Goal: Information Seeking & Learning: Learn about a topic

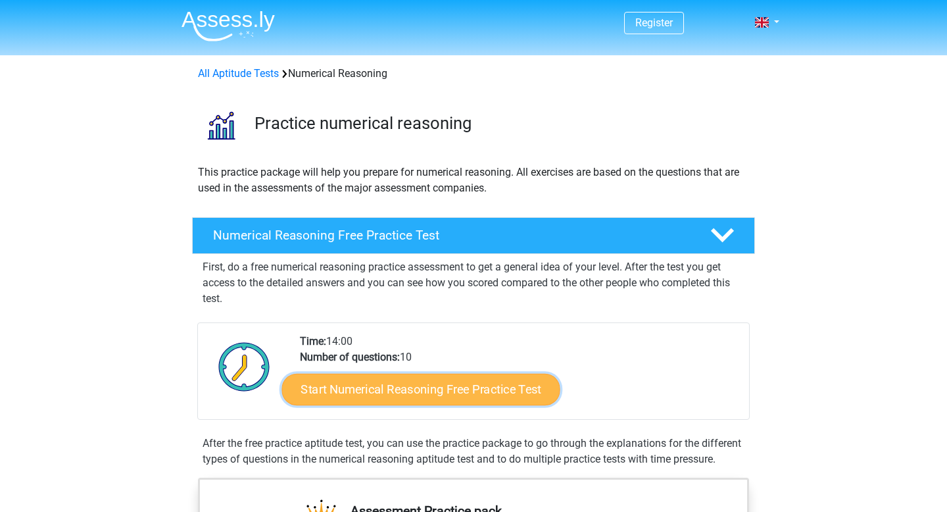
click at [363, 389] on link "Start Numerical Reasoning Free Practice Test" at bounding box center [421, 389] width 278 height 32
click at [379, 395] on link "Start Numerical Reasoning Free Practice Test" at bounding box center [421, 389] width 278 height 32
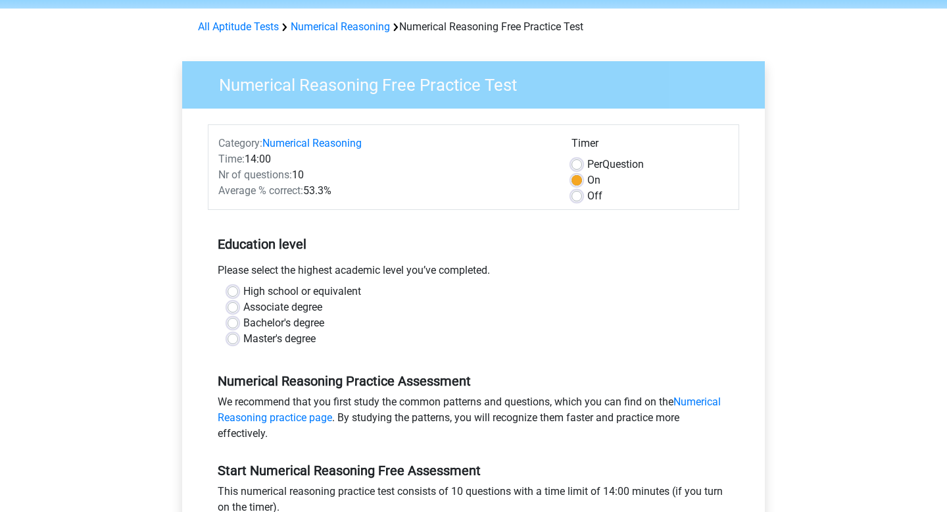
scroll to position [47, 0]
click at [243, 322] on label "Bachelor's degree" at bounding box center [283, 323] width 81 height 16
click at [232, 322] on input "Bachelor's degree" at bounding box center [233, 321] width 11 height 13
radio input "true"
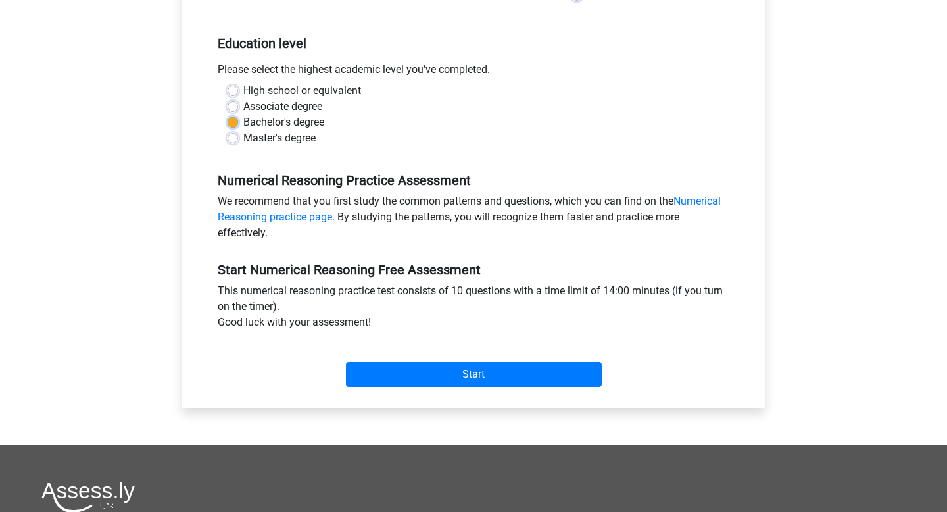
scroll to position [297, 0]
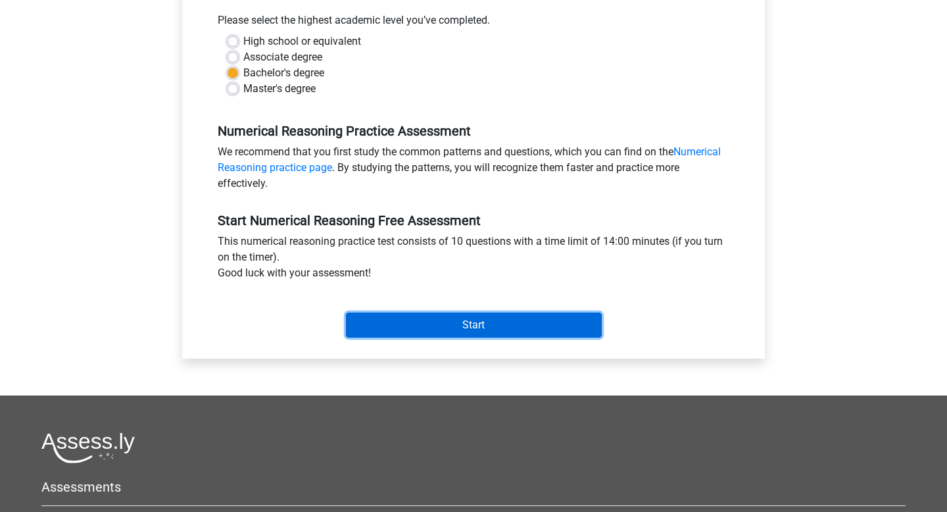
click at [420, 328] on input "Start" at bounding box center [474, 325] width 256 height 25
click at [461, 326] on input "Start" at bounding box center [474, 325] width 256 height 25
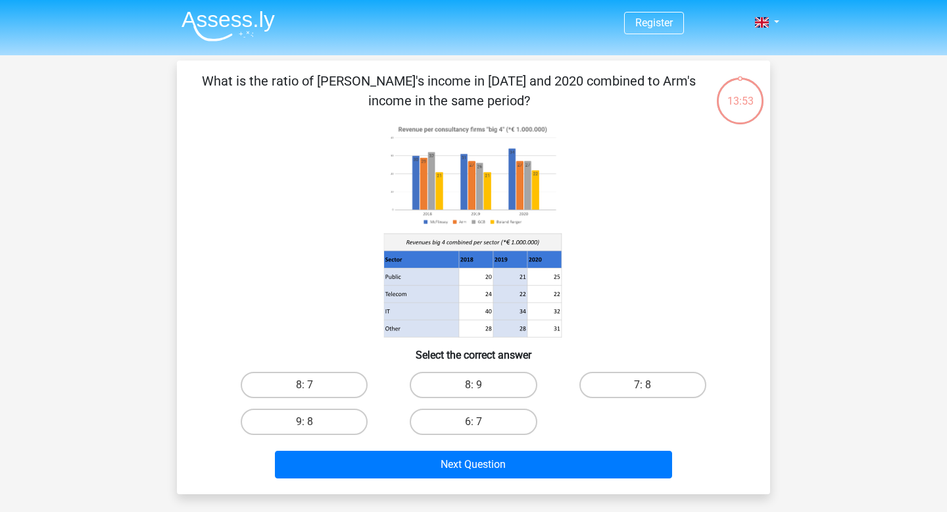
click at [442, 218] on image at bounding box center [473, 175] width 178 height 109
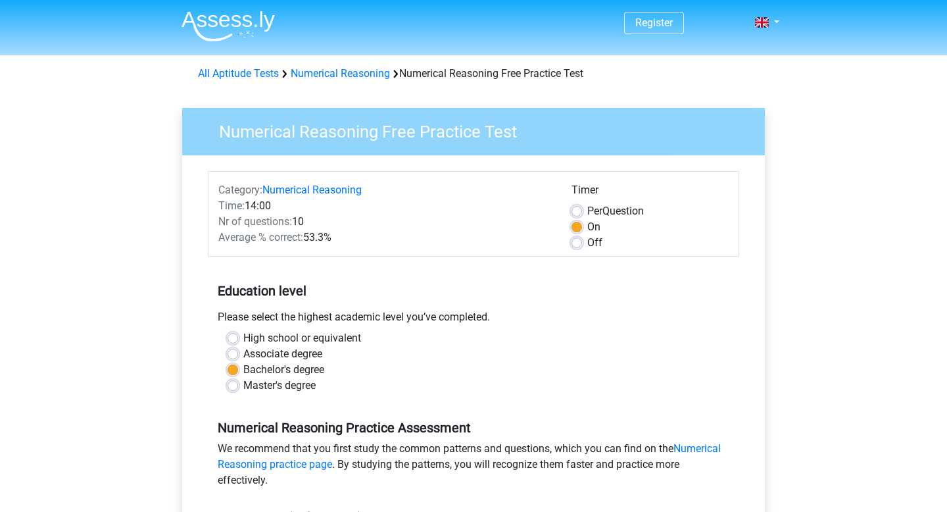
scroll to position [297, 0]
click at [239, 351] on div "Associate degree" at bounding box center [474, 354] width 492 height 16
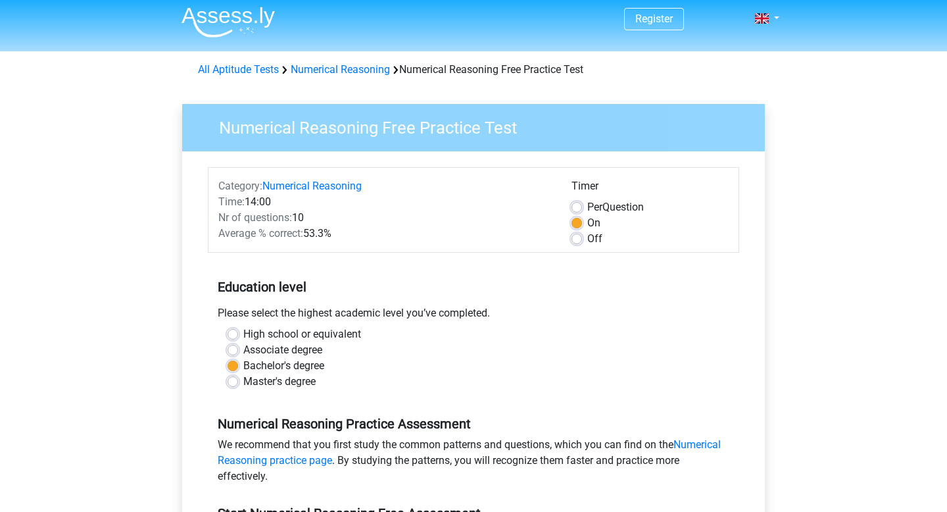
scroll to position [2, 0]
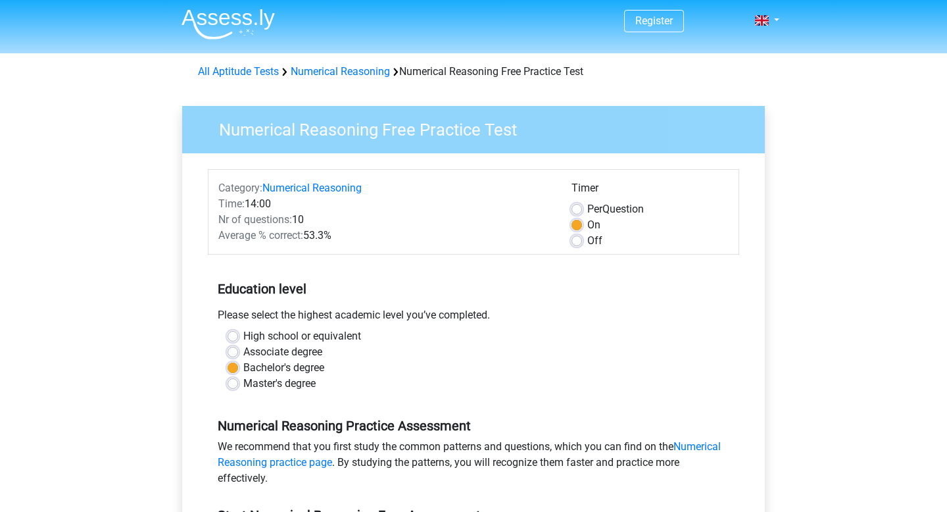
click at [243, 347] on label "Associate degree" at bounding box center [282, 352] width 79 height 16
click at [234, 347] on input "Associate degree" at bounding box center [233, 350] width 11 height 13
radio input "true"
click at [243, 351] on label "Associate degree" at bounding box center [282, 352] width 79 height 16
click at [236, 351] on input "Associate degree" at bounding box center [233, 350] width 11 height 13
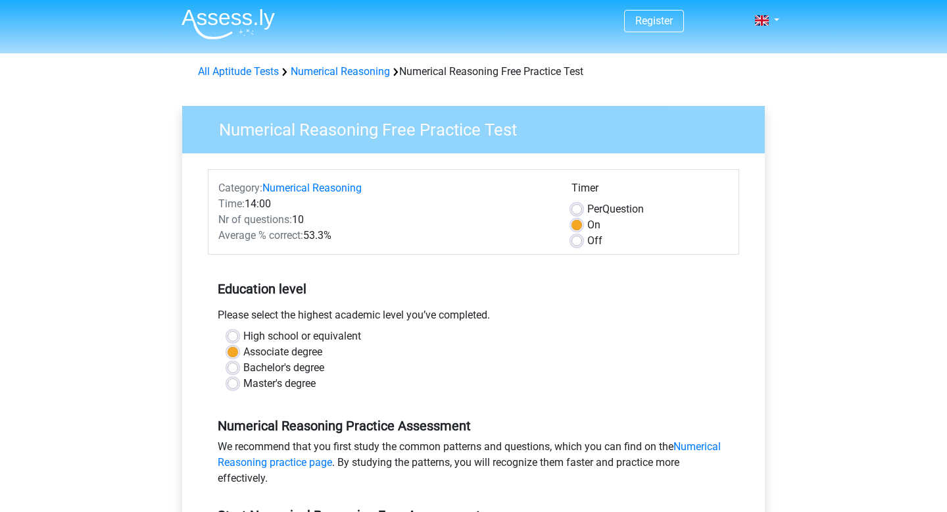
click at [243, 369] on label "Bachelor's degree" at bounding box center [283, 368] width 81 height 16
click at [237, 369] on input "Bachelor's degree" at bounding box center [233, 366] width 11 height 13
radio input "true"
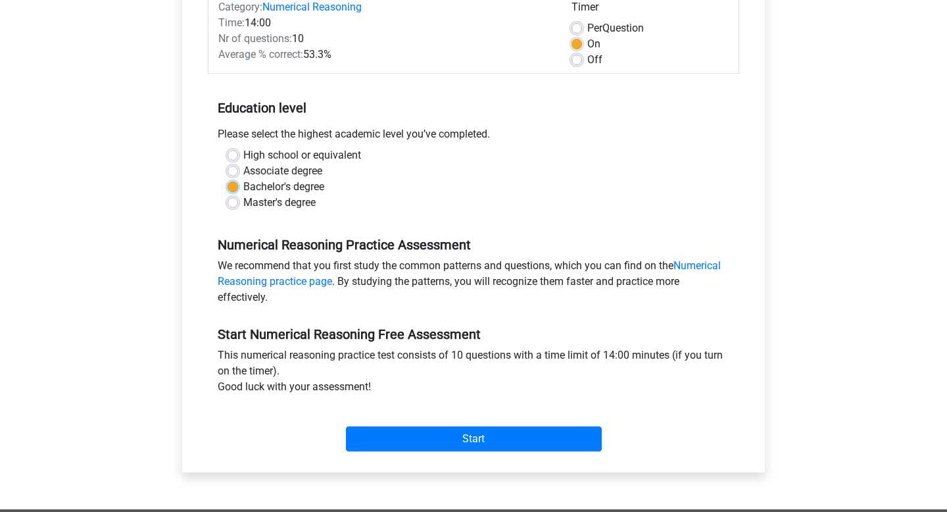
scroll to position [236, 0]
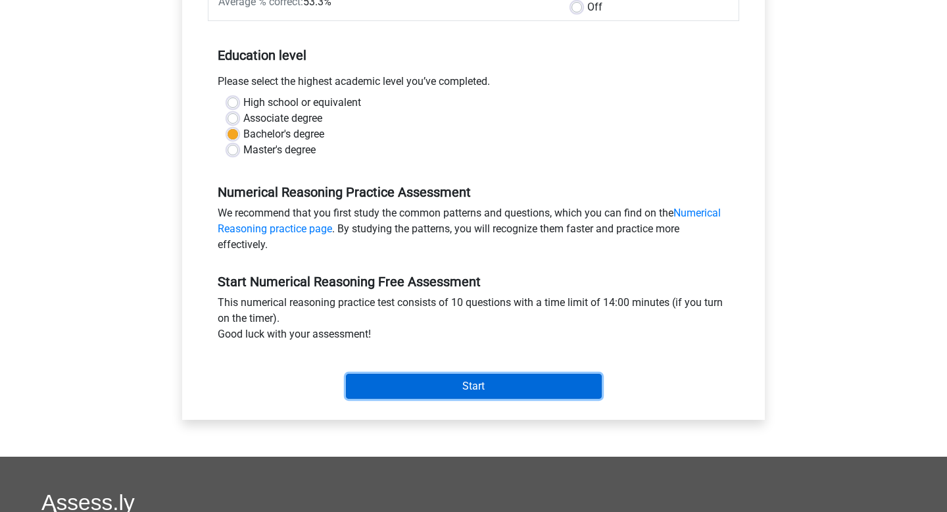
click at [524, 390] on input "Start" at bounding box center [474, 386] width 256 height 25
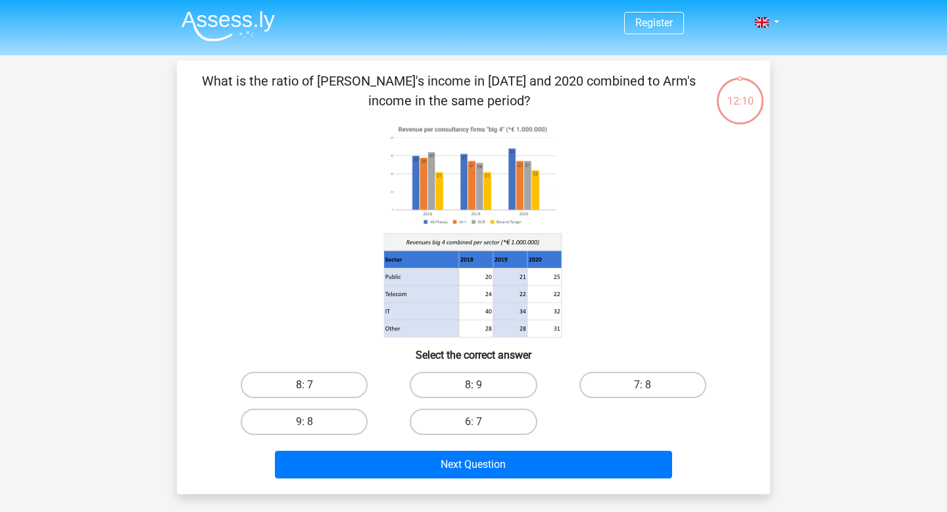
click at [316, 385] on label "8: 7" at bounding box center [304, 385] width 127 height 26
click at [313, 385] on input "8: 7" at bounding box center [309, 389] width 9 height 9
radio input "true"
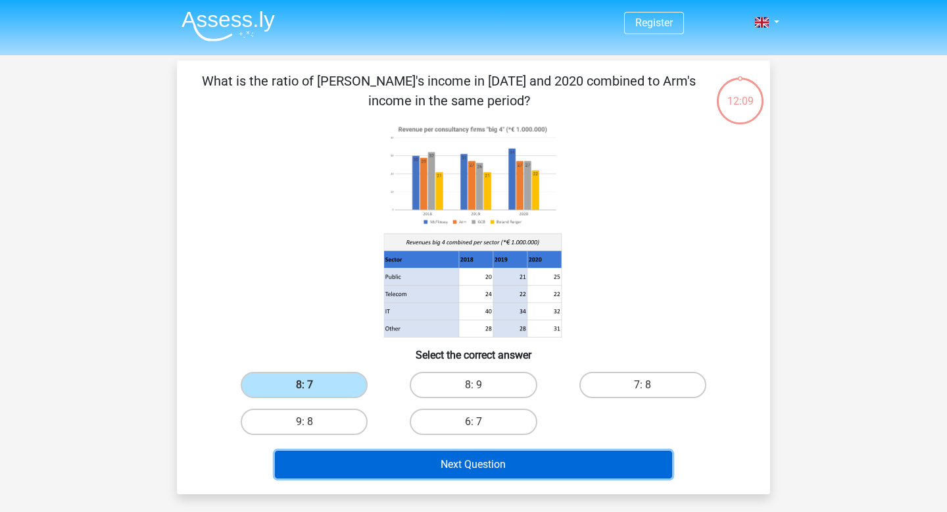
click at [426, 466] on button "Next Question" at bounding box center [474, 465] width 398 height 28
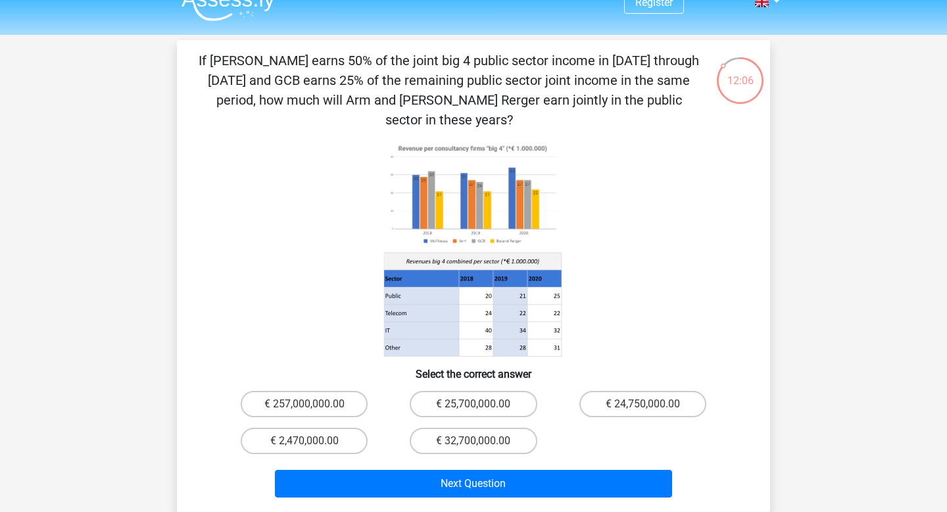
scroll to position [19, 0]
